Goal: Navigation & Orientation: Go to known website

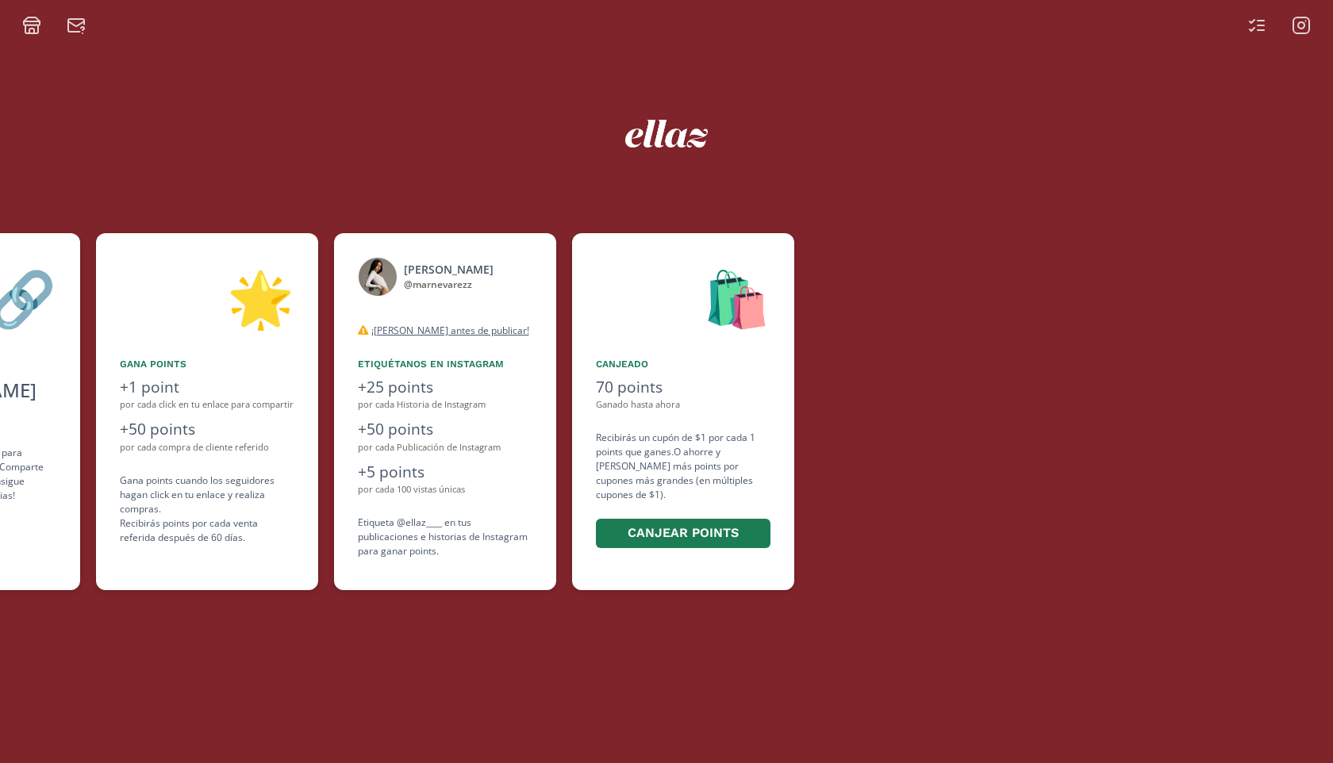
scroll to position [0, 952]
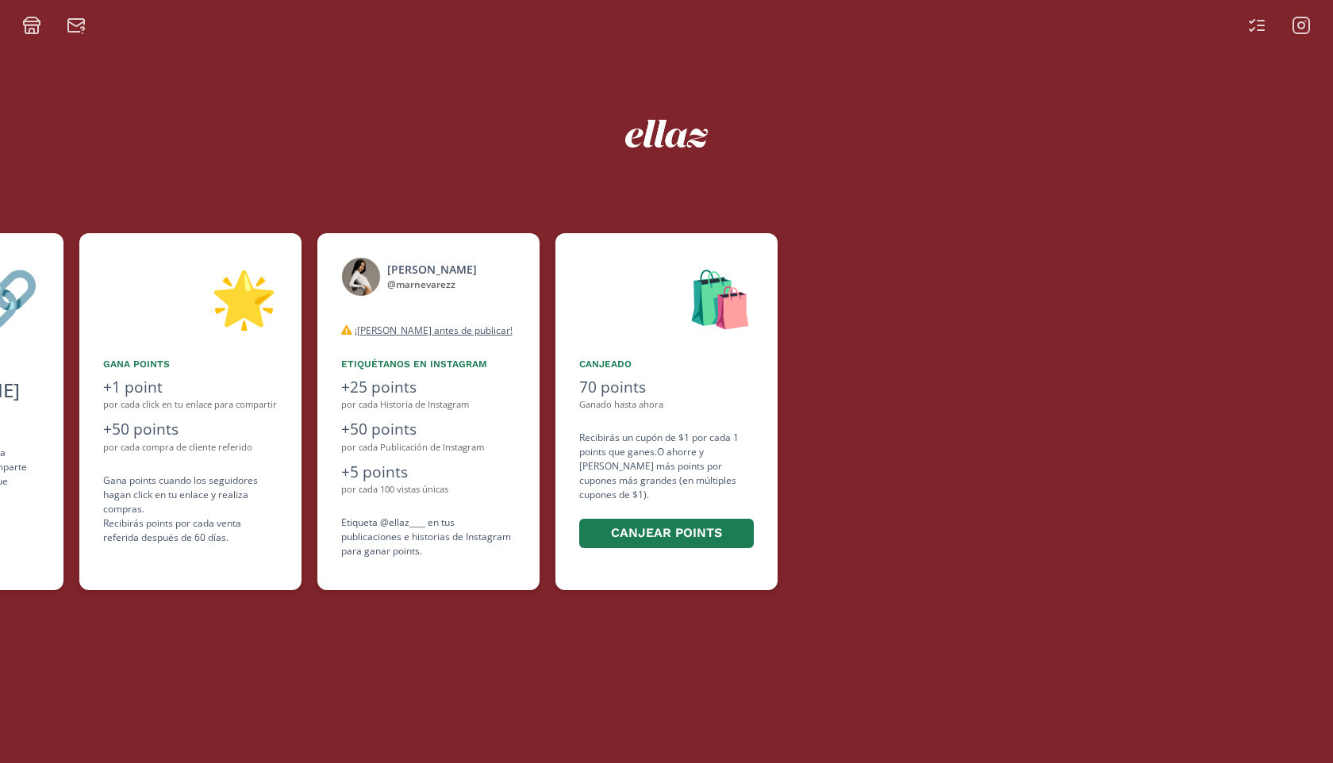
click at [1297, 31] on icon at bounding box center [1301, 25] width 19 height 19
click at [678, 146] on img at bounding box center [666, 134] width 83 height 28
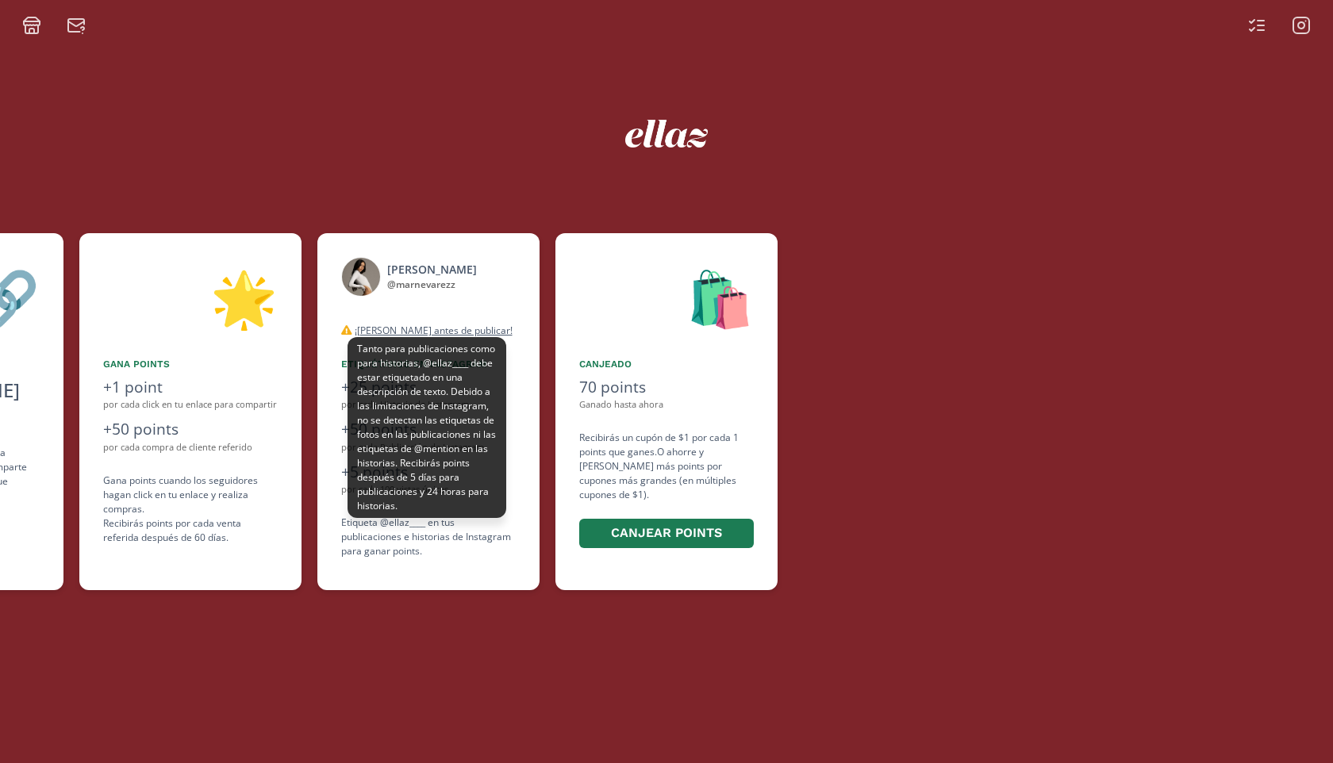
click at [427, 326] on u "¡[PERSON_NAME] antes de publicar!" at bounding box center [434, 330] width 158 height 13
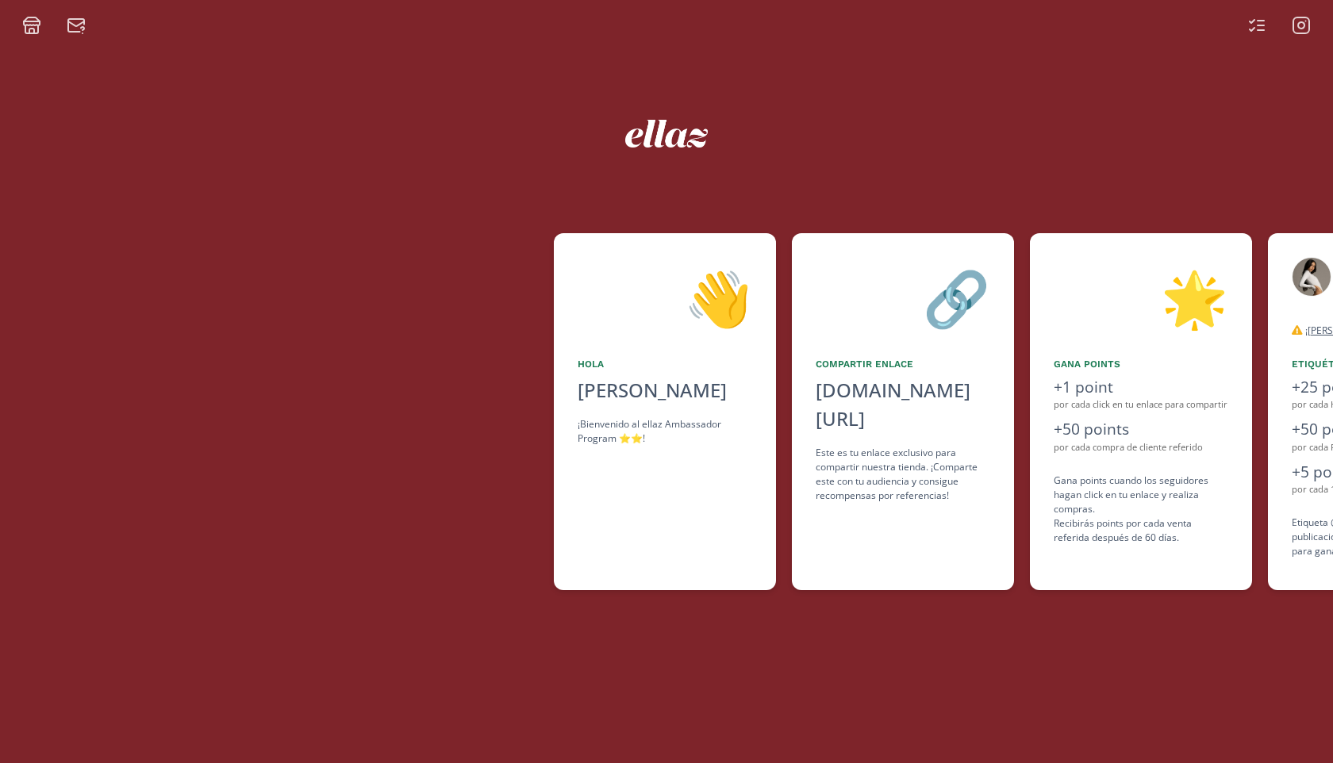
scroll to position [0, 0]
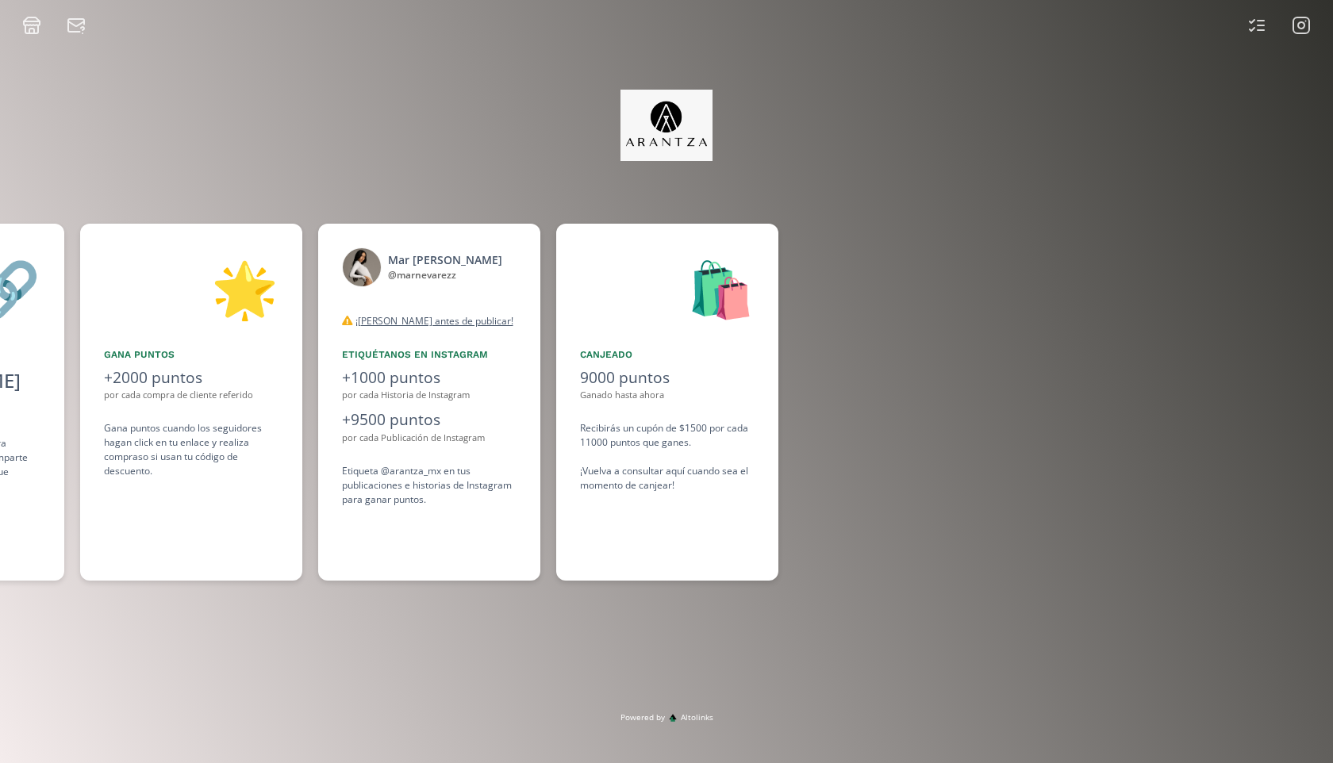
scroll to position [0, 1190]
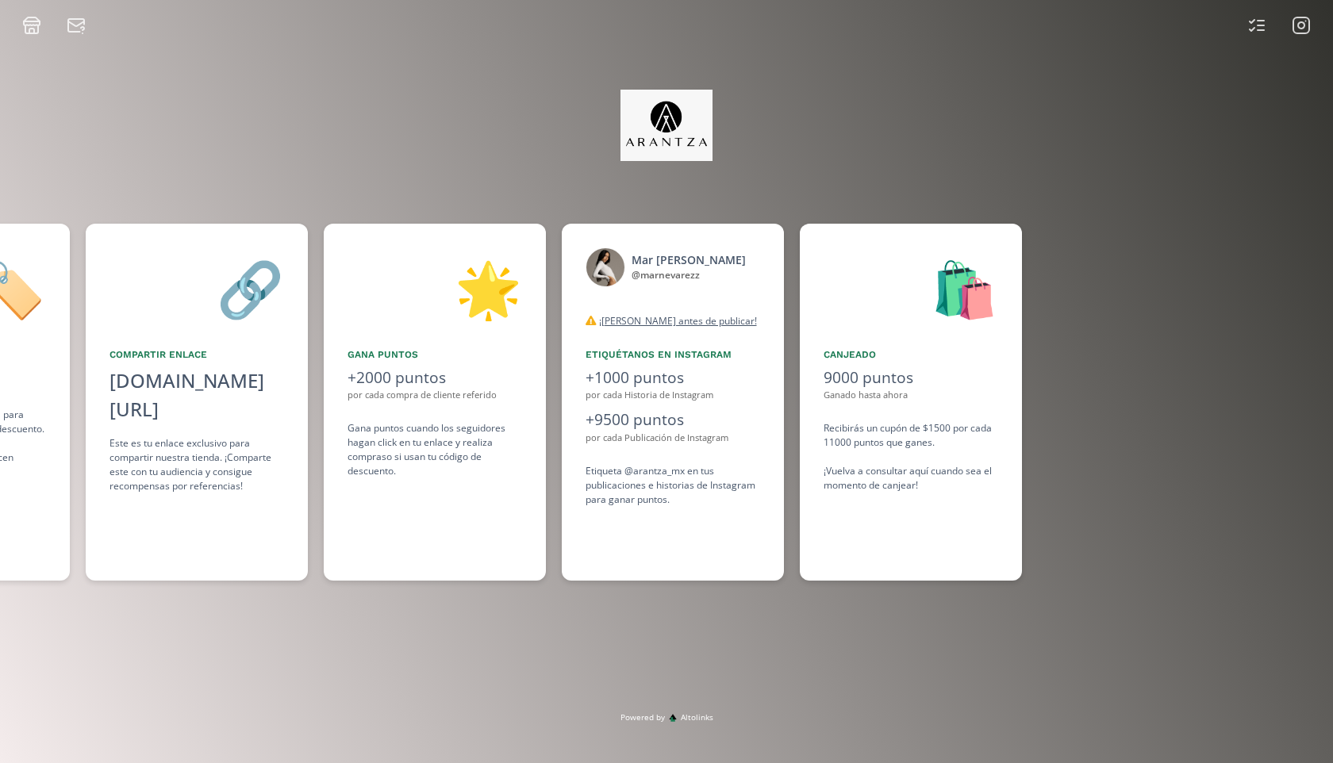
scroll to position [0, 952]
